Goal: Check status

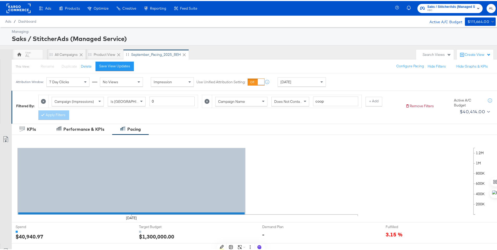
click at [302, 81] on div "[DATE]" at bounding box center [302, 80] width 48 height 9
click at [349, 84] on strong "to" at bounding box center [346, 83] width 4 height 4
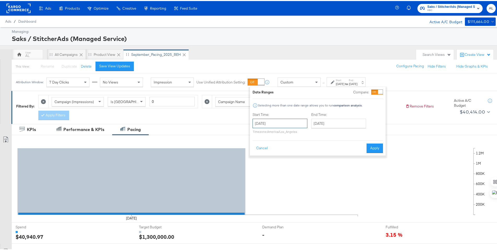
click at [296, 119] on input "[DATE]" at bounding box center [280, 122] width 55 height 9
click at [304, 150] on td "5" at bounding box center [303, 148] width 9 height 7
type input "[DATE]"
click at [337, 121] on input "[DATE]" at bounding box center [338, 122] width 55 height 9
click at [320, 154] on td "7" at bounding box center [317, 155] width 9 height 7
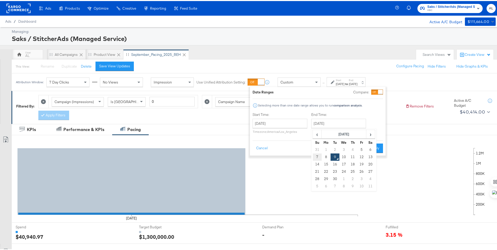
type input "[DATE]"
click at [378, 150] on button "Apply" at bounding box center [375, 146] width 16 height 9
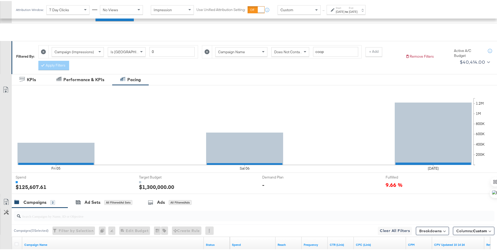
scroll to position [137, 0]
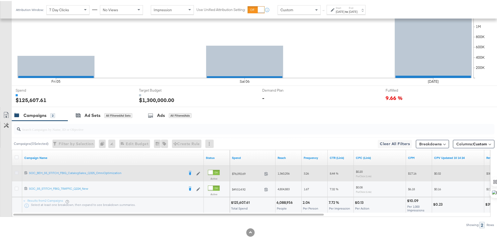
click at [17, 172] on icon at bounding box center [17, 172] width 4 height 4
click at [0, 0] on input "checkbox" at bounding box center [0, 0] width 0 height 0
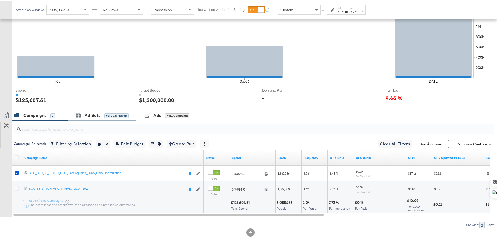
click at [85, 118] on div "Ad Sets for 1 Campaign" at bounding box center [102, 114] width 69 height 11
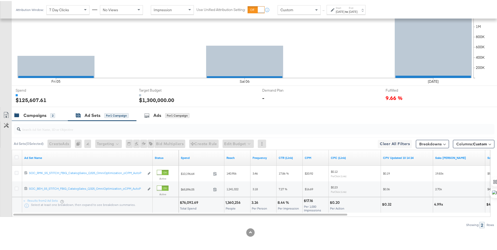
click at [22, 117] on div "Campaigns 2" at bounding box center [34, 114] width 41 height 6
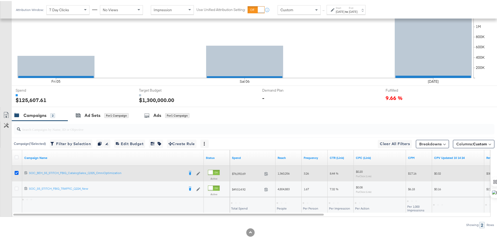
click at [17, 172] on icon at bounding box center [17, 172] width 4 height 4
click at [0, 0] on input "checkbox" at bounding box center [0, 0] width 0 height 0
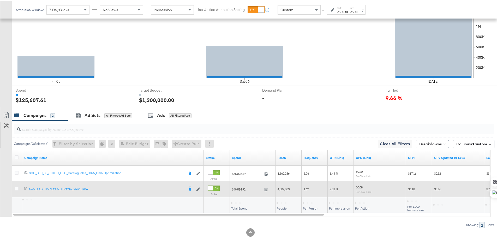
click at [16, 188] on icon at bounding box center [17, 188] width 4 height 4
click at [0, 0] on input "checkbox" at bounding box center [0, 0] width 0 height 0
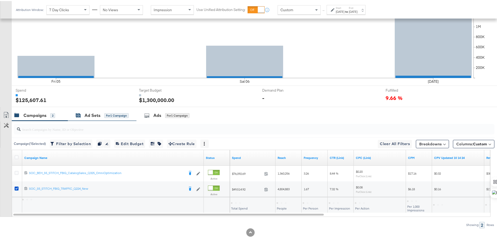
click at [89, 116] on div "Ad Sets" at bounding box center [93, 114] width 16 height 6
